Goal: Find specific page/section: Find specific page/section

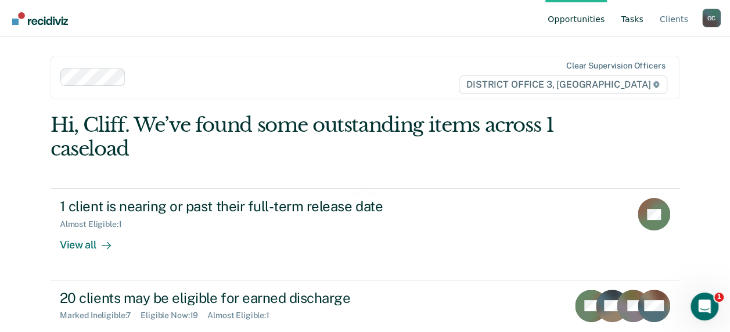
click at [626, 17] on link "Tasks" at bounding box center [631, 18] width 27 height 37
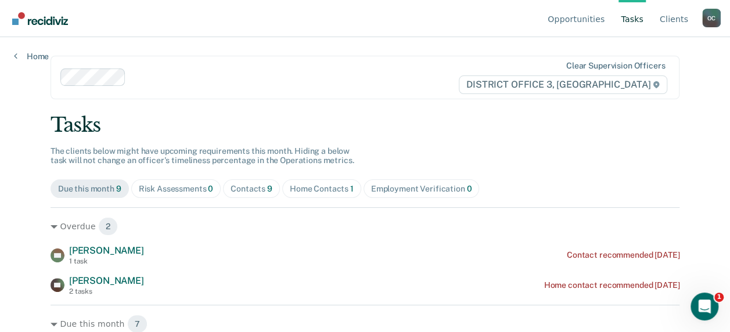
click at [631, 16] on link "Tasks" at bounding box center [631, 18] width 27 height 37
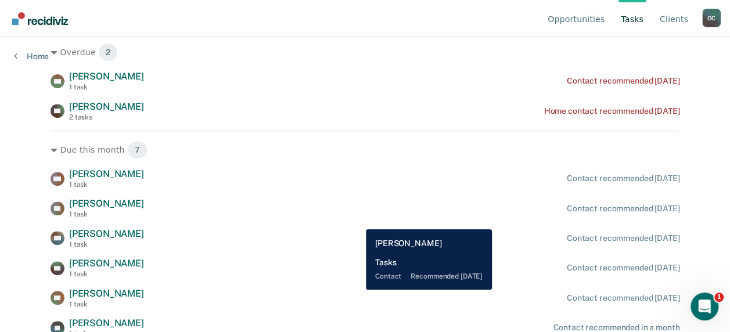
scroll to position [210, 0]
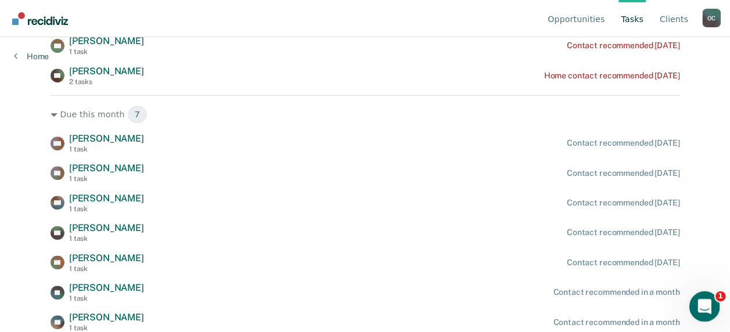
click at [708, 300] on icon "Open Intercom Messenger" at bounding box center [702, 305] width 19 height 19
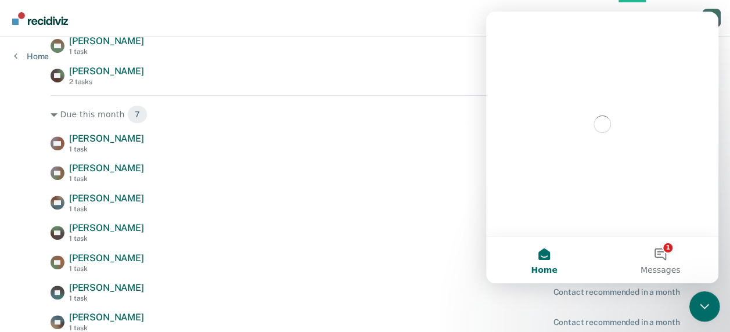
scroll to position [0, 0]
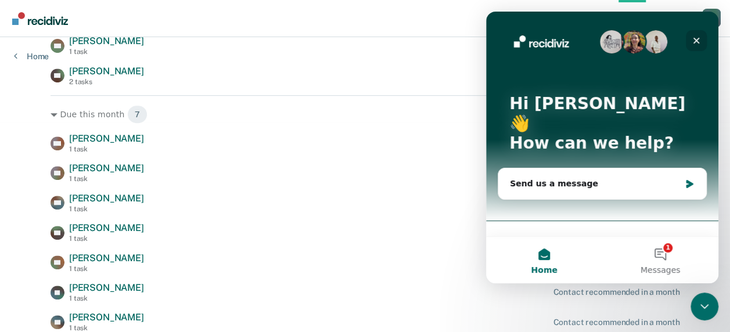
click at [696, 38] on icon "Close" at bounding box center [695, 40] width 9 height 9
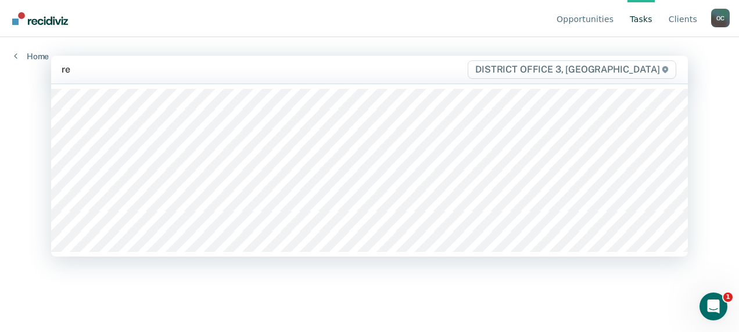
type input "rey"
type input "oh"
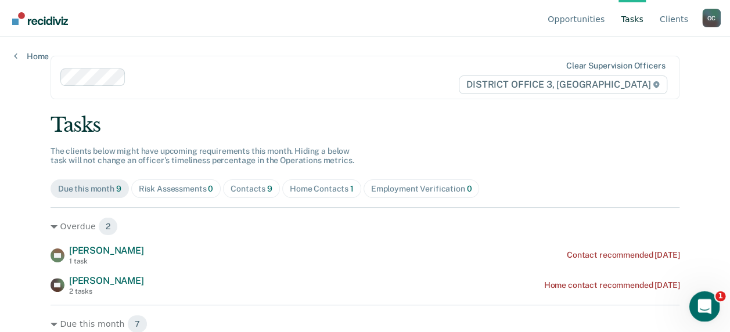
click at [709, 301] on icon "Open Intercom Messenger" at bounding box center [702, 305] width 19 height 19
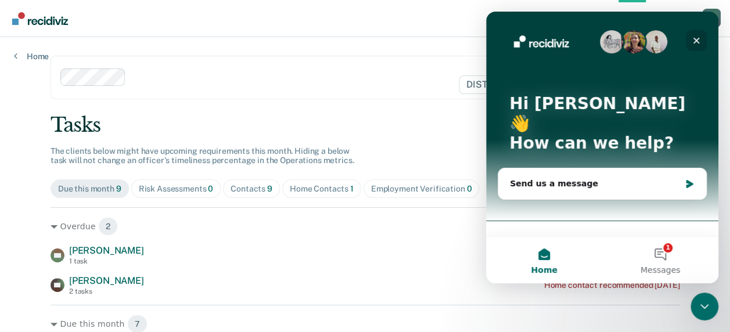
drag, startPoint x: 696, startPoint y: 39, endPoint x: 1180, endPoint y: 51, distance: 484.3
click at [696, 39] on icon "Close" at bounding box center [695, 40] width 9 height 9
